Goal: Information Seeking & Learning: Learn about a topic

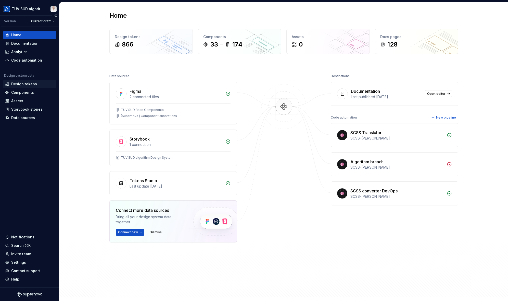
click at [23, 85] on div "Design tokens" at bounding box center [24, 83] width 26 height 5
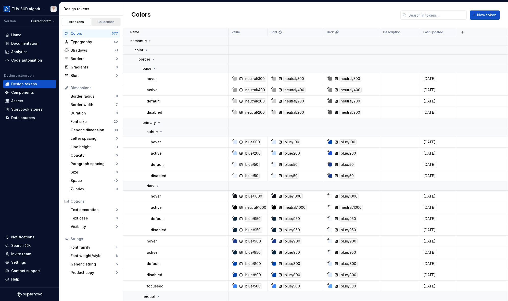
click at [100, 21] on div "Collections" at bounding box center [106, 22] width 26 height 4
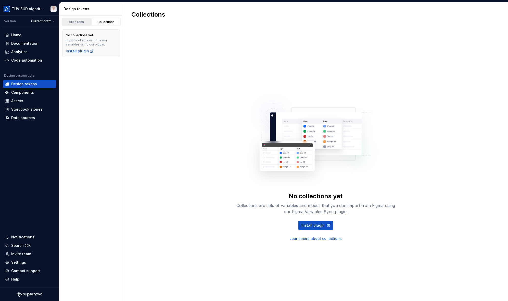
click at [82, 23] on div "All tokens" at bounding box center [77, 22] width 26 height 4
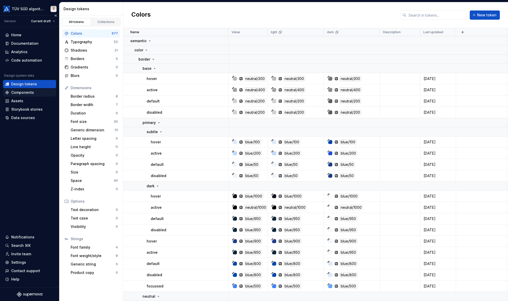
click at [25, 91] on div "Components" at bounding box center [22, 92] width 23 height 5
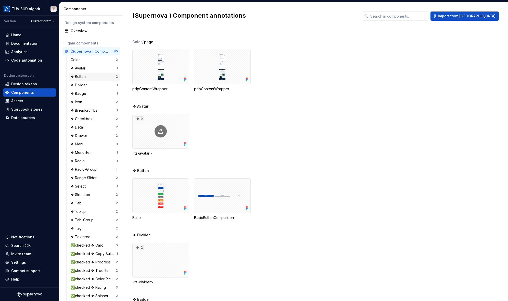
click at [84, 77] on div "❖ Button" at bounding box center [79, 76] width 17 height 5
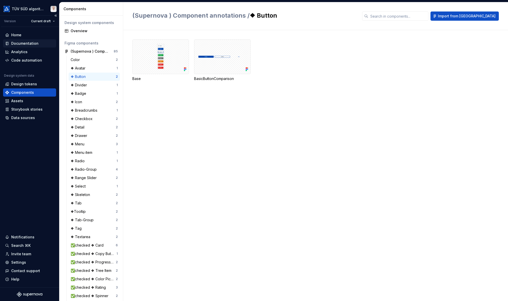
click at [21, 45] on div "Documentation" at bounding box center [24, 43] width 27 height 5
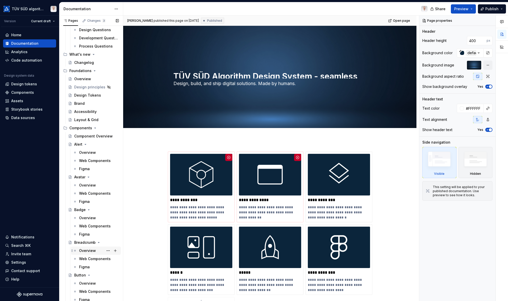
scroll to position [102, 0]
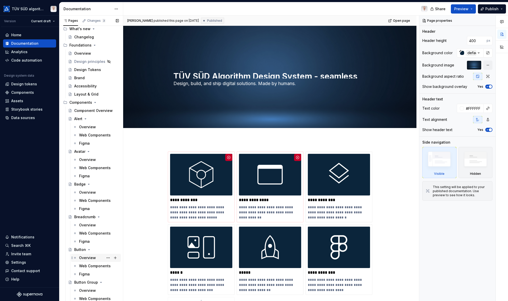
click at [85, 257] on div "Overview" at bounding box center [87, 257] width 17 height 5
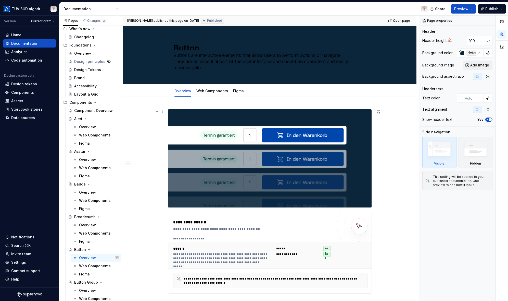
click at [208, 174] on img at bounding box center [270, 158] width 204 height 98
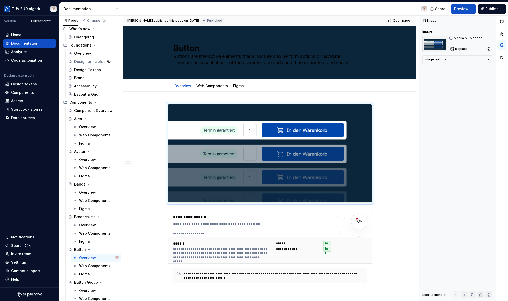
type textarea "*"
click at [168, 209] on div "**********" at bounding box center [270, 249] width 204 height 80
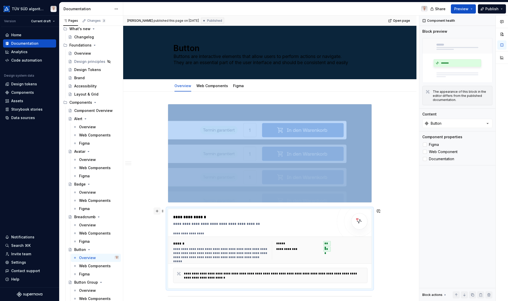
click at [157, 211] on button "button" at bounding box center [157, 210] width 7 height 7
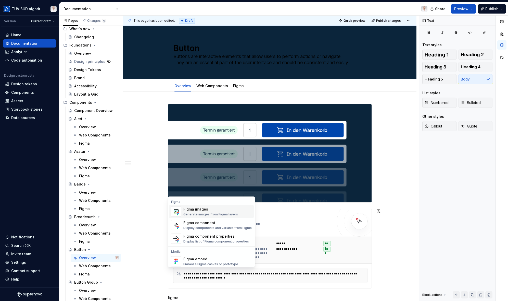
scroll to position [23, 0]
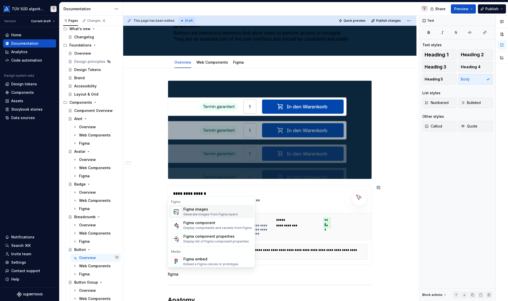
click at [211, 209] on div "Figma images" at bounding box center [211, 208] width 55 height 5
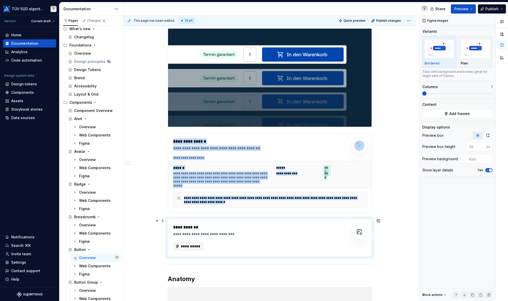
scroll to position [86, 0]
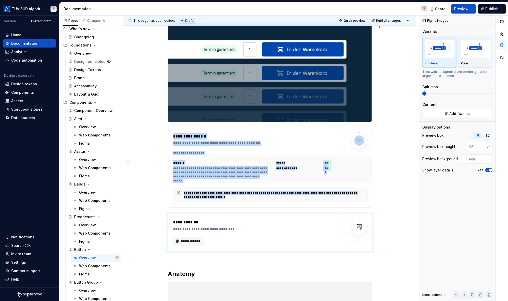
click at [294, 83] on img at bounding box center [270, 72] width 204 height 98
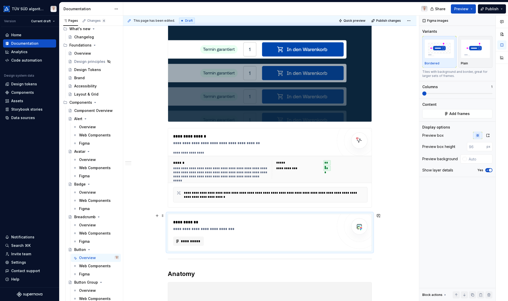
click at [209, 229] on div "**********" at bounding box center [253, 228] width 160 height 5
click at [195, 241] on span "**********" at bounding box center [191, 240] width 20 height 5
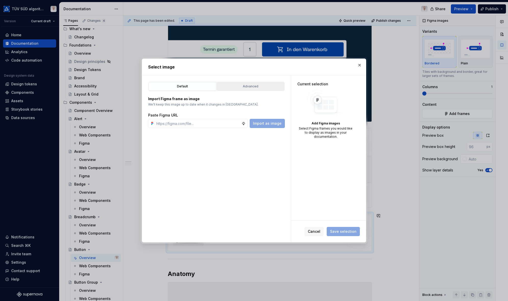
click at [247, 87] on div "Advanced" at bounding box center [251, 86] width 64 height 5
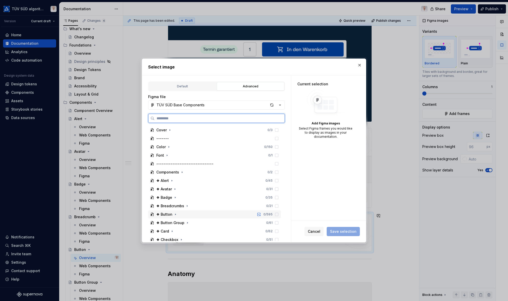
click at [170, 215] on div "❖ Button" at bounding box center [164, 214] width 16 height 5
click at [167, 206] on div "Base" at bounding box center [165, 205] width 9 height 5
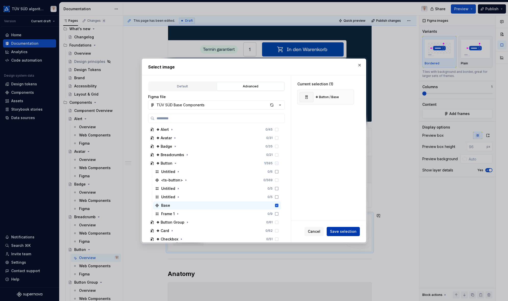
click at [342, 230] on span "Save selection" at bounding box center [343, 231] width 27 height 5
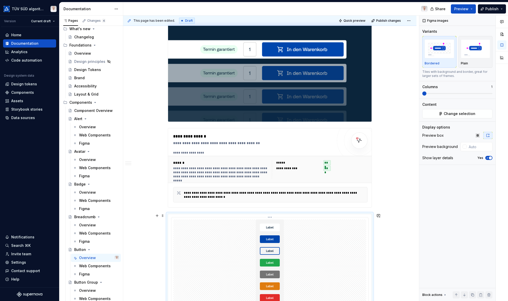
scroll to position [137, 0]
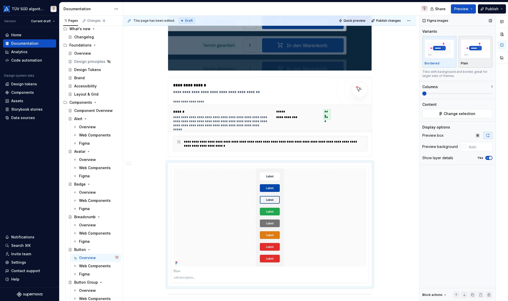
click at [476, 53] on img "button" at bounding box center [476, 48] width 30 height 19
click at [488, 159] on icon "button" at bounding box center [488, 157] width 4 height 3
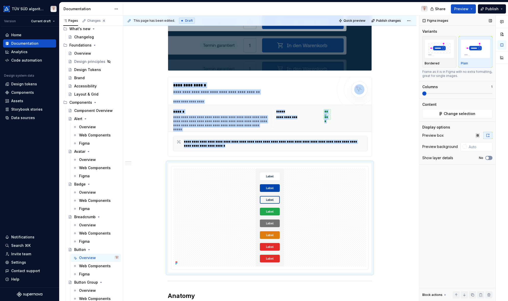
click at [488, 159] on span "button" at bounding box center [487, 157] width 3 height 3
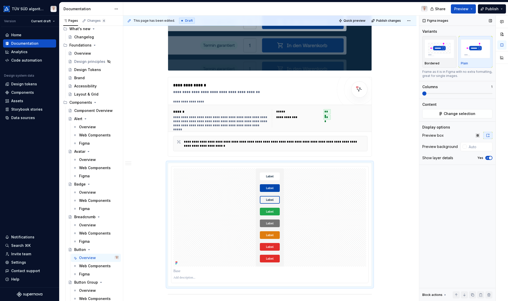
click at [490, 157] on span "button" at bounding box center [490, 157] width 3 height 3
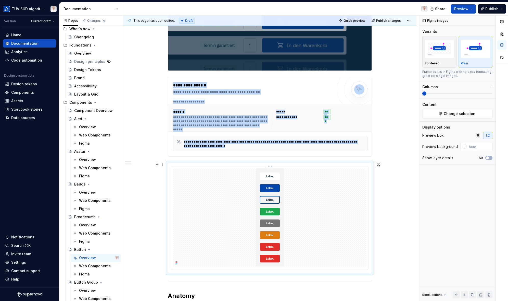
scroll to position [162, 0]
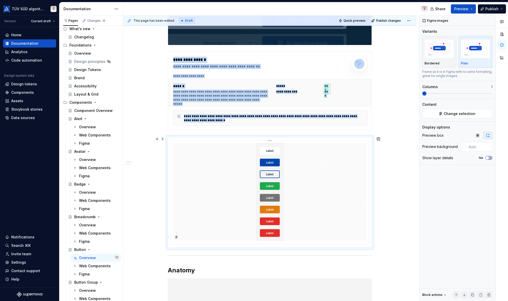
click at [190, 151] on div at bounding box center [270, 192] width 193 height 98
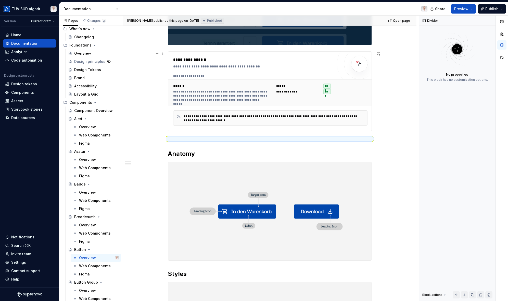
click at [229, 185] on img at bounding box center [270, 211] width 204 height 98
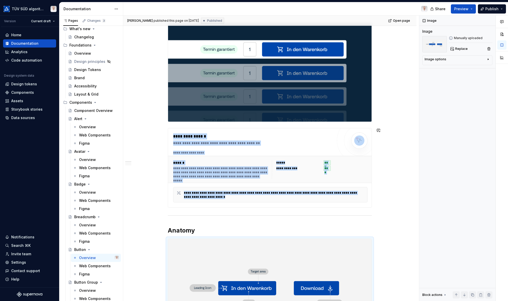
scroll to position [30, 0]
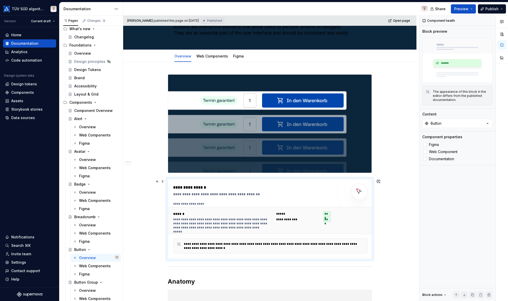
click at [212, 184] on div "**********" at bounding box center [253, 187] width 160 height 6
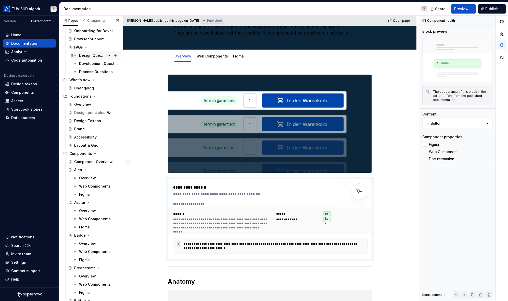
scroll to position [26, 0]
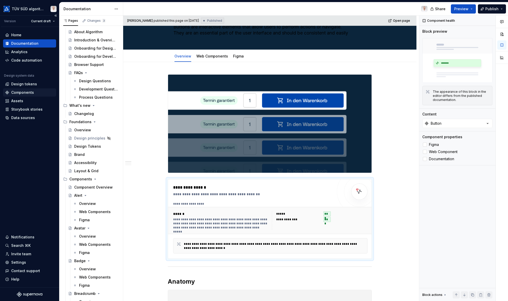
click at [23, 91] on div "Components" at bounding box center [22, 92] width 23 height 5
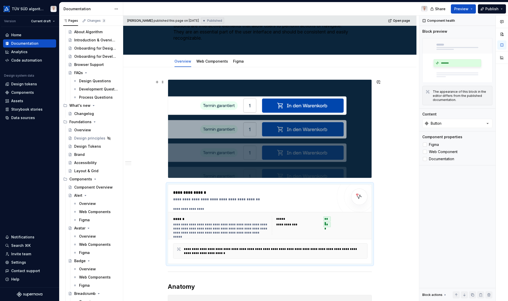
scroll to position [81, 0]
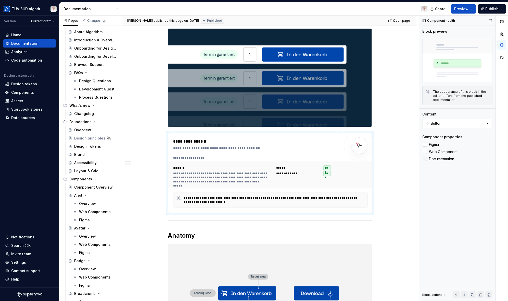
click at [426, 159] on div at bounding box center [425, 159] width 4 height 4
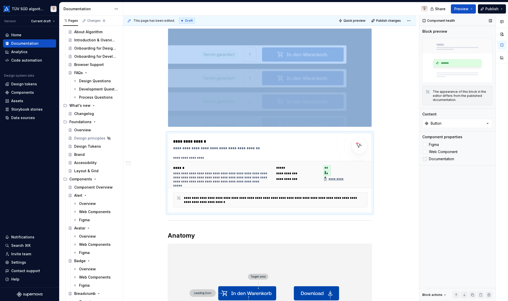
click at [425, 159] on icon at bounding box center [425, 159] width 0 height 0
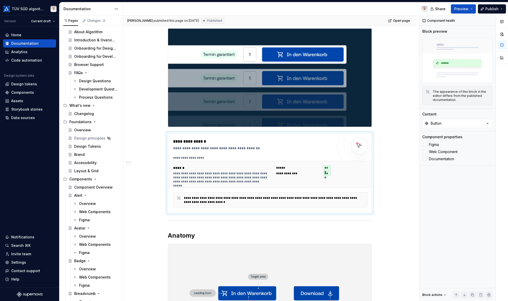
type textarea "*"
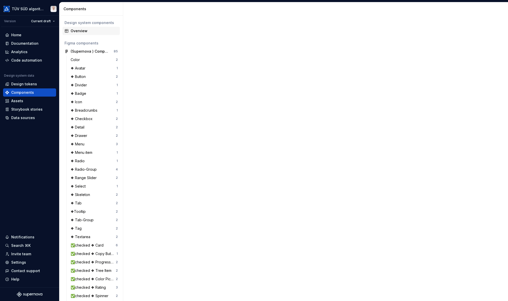
click at [86, 31] on div "Overview" at bounding box center [94, 30] width 47 height 5
